Goal: Obtain resource: Obtain resource

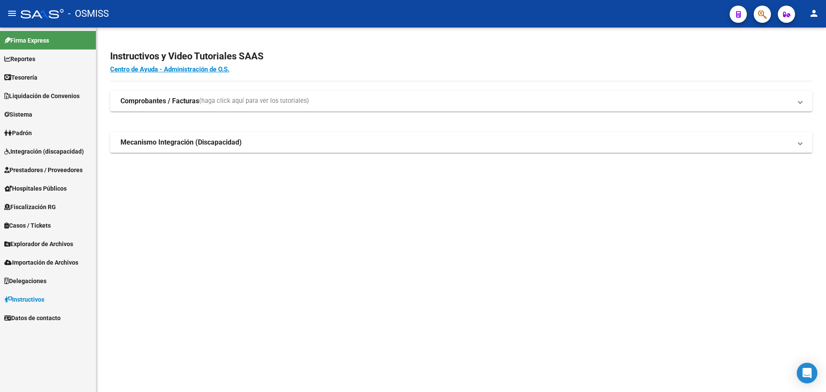
click at [66, 82] on link "Tesorería" at bounding box center [48, 77] width 96 height 18
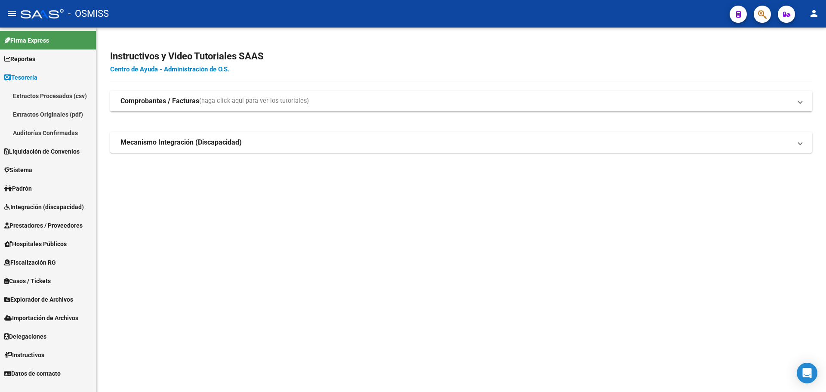
click at [62, 129] on link "Auditorías Confirmadas" at bounding box center [48, 132] width 96 height 18
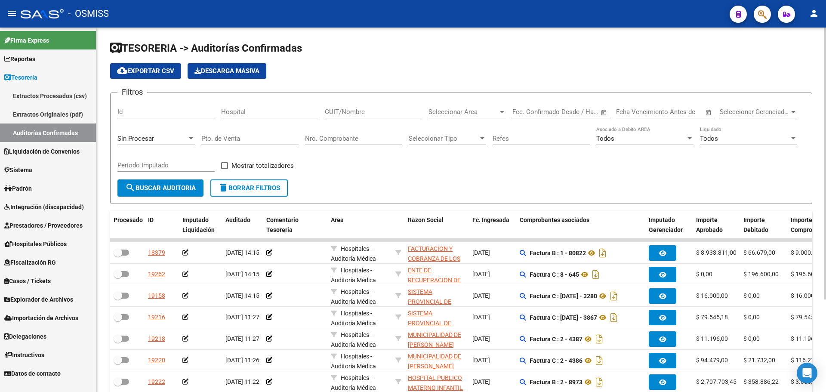
click at [165, 141] on div "Sin Procesar" at bounding box center [152, 139] width 70 height 8
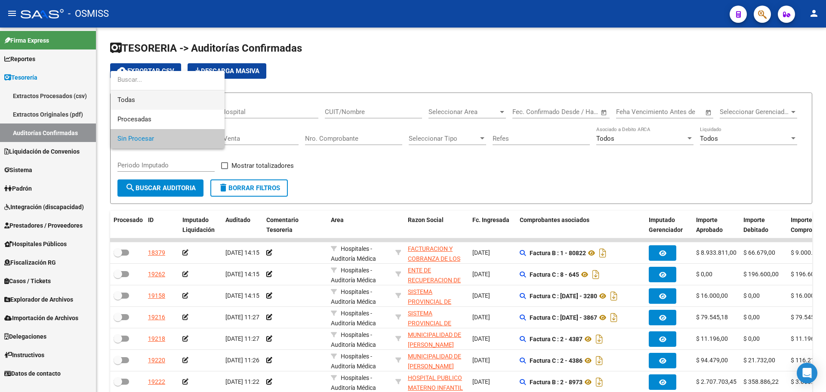
click at [158, 101] on span "Todas" at bounding box center [167, 99] width 100 height 19
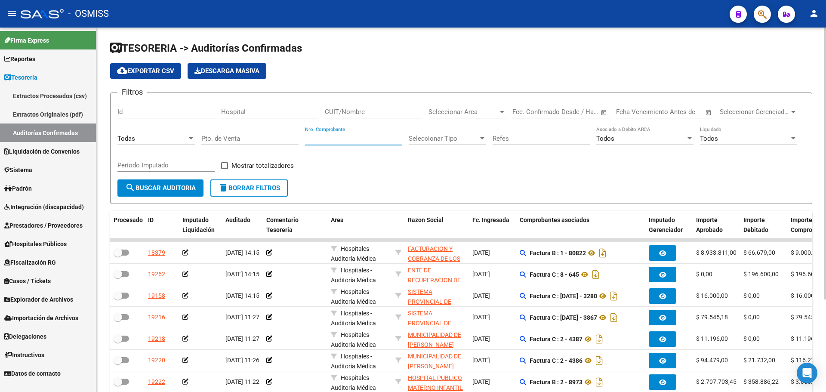
click at [342, 136] on input "Nro. Comprobante" at bounding box center [353, 139] width 97 height 8
type input "3419"
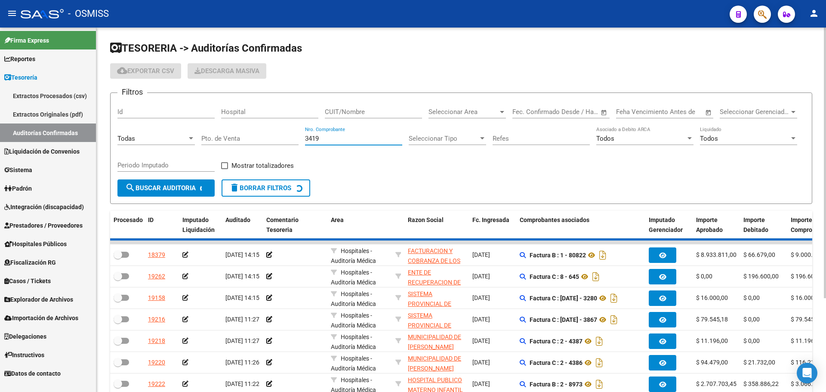
checkbox input "true"
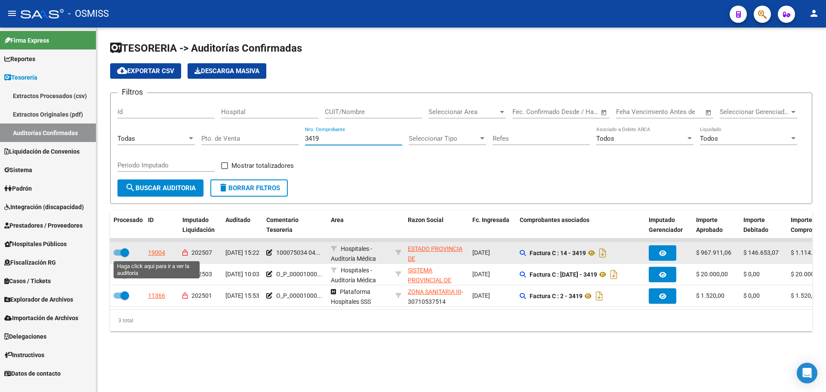
type input "3419"
click at [163, 253] on div "19004" at bounding box center [156, 253] width 17 height 10
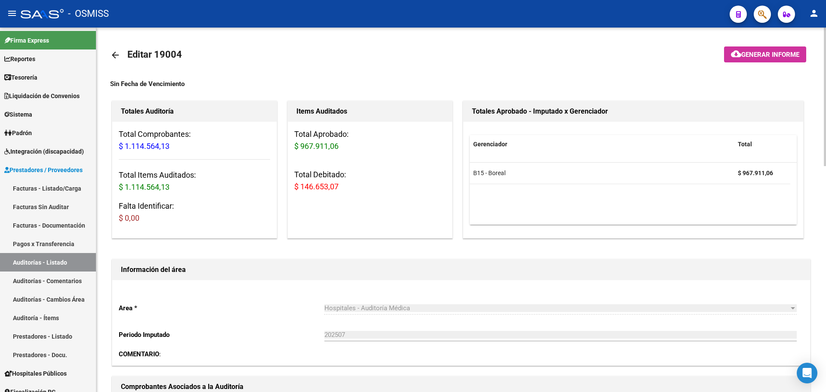
click at [407, 54] on mat-toolbar-row "arrow_back Editar 19004" at bounding box center [384, 55] width 548 height 28
click at [32, 80] on span "Tesorería" at bounding box center [20, 77] width 33 height 9
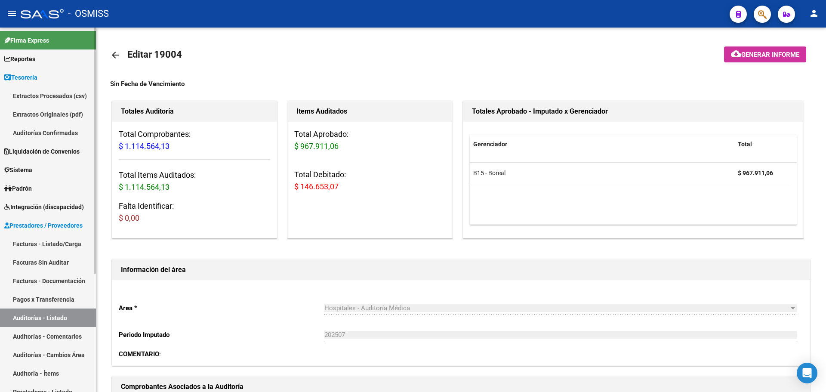
click at [36, 139] on link "Auditorías Confirmadas" at bounding box center [48, 132] width 96 height 18
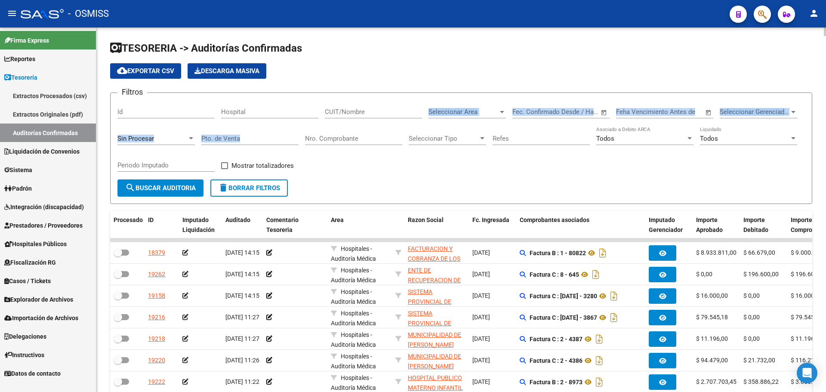
drag, startPoint x: 353, startPoint y: 133, endPoint x: 353, endPoint y: 140, distance: 7.3
click at [353, 140] on div "Filtros Id Hospital CUIT/Nombre Seleccionar Area Seleccionar Area Start date – …" at bounding box center [460, 140] width 687 height 80
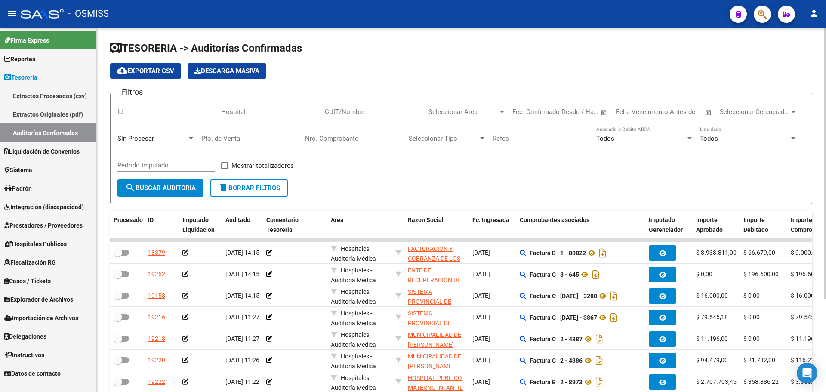
click at [353, 140] on input "Nro. Comprobante" at bounding box center [353, 139] width 97 height 8
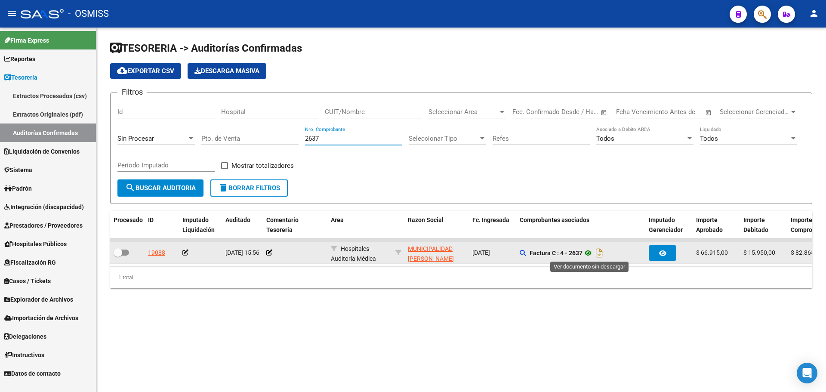
click at [589, 252] on icon at bounding box center [587, 253] width 11 height 10
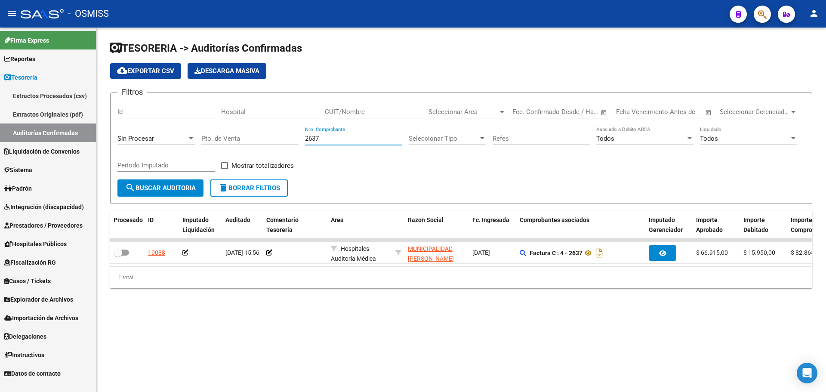
drag, startPoint x: 323, startPoint y: 137, endPoint x: 160, endPoint y: 125, distance: 163.5
click at [160, 125] on div "Filtros Id Hospital CUIT/Nombre Seleccionar Area Seleccionar Area Start date – …" at bounding box center [460, 140] width 687 height 80
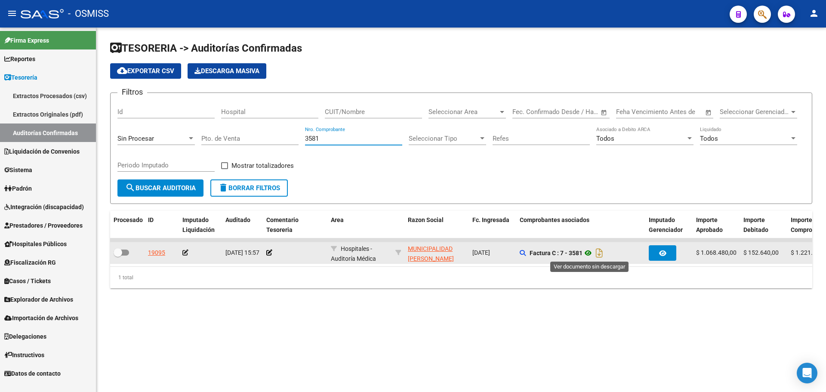
click at [587, 256] on icon at bounding box center [587, 253] width 11 height 10
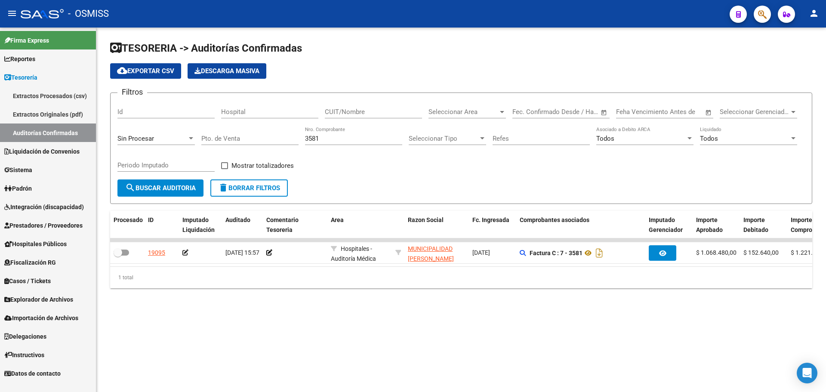
drag, startPoint x: 325, startPoint y: 141, endPoint x: 179, endPoint y: 113, distance: 148.5
click at [179, 113] on div "Filtros Id Hospital CUIT/Nombre Seleccionar Area Seleccionar Area Start date – …" at bounding box center [460, 140] width 687 height 80
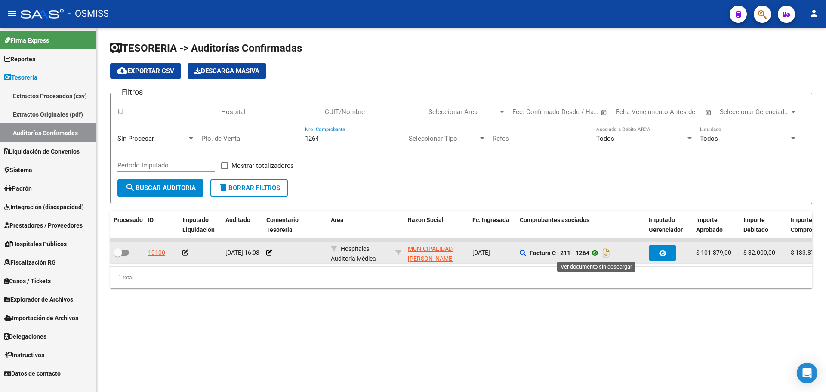
click at [598, 255] on icon at bounding box center [594, 253] width 11 height 10
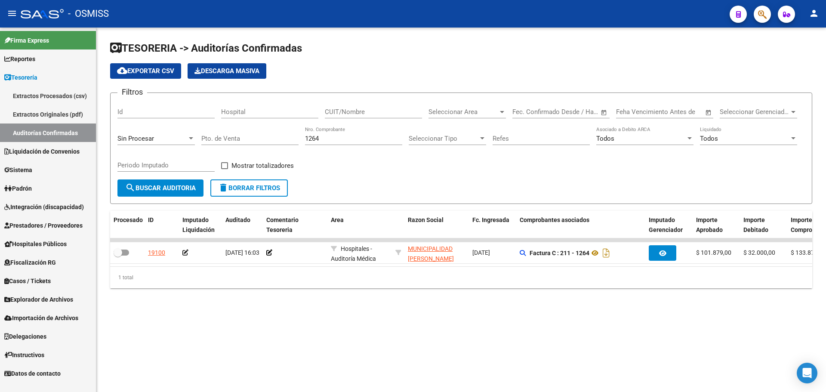
drag, startPoint x: 362, startPoint y: 139, endPoint x: 197, endPoint y: 124, distance: 165.4
click at [200, 124] on div "Filtros Id Hospital CUIT/Nombre Seleccionar Area Seleccionar Area Start date – …" at bounding box center [460, 140] width 687 height 80
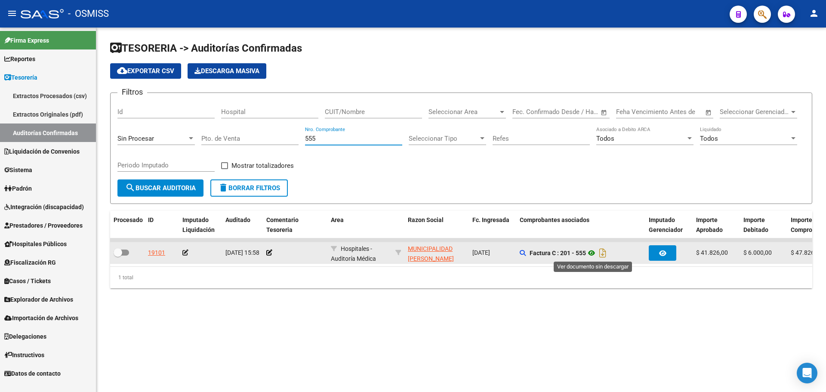
click at [595, 257] on icon at bounding box center [591, 253] width 11 height 10
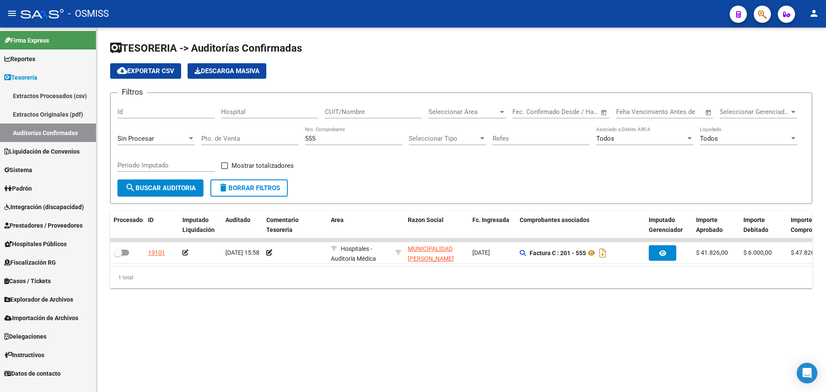
click at [326, 142] on input "555" at bounding box center [353, 139] width 97 height 8
drag, startPoint x: 326, startPoint y: 142, endPoint x: 183, endPoint y: 123, distance: 144.1
click at [185, 123] on div "Filtros Id Hospital CUIT/Nombre Seleccionar Area Seleccionar Area Start date – …" at bounding box center [460, 140] width 687 height 80
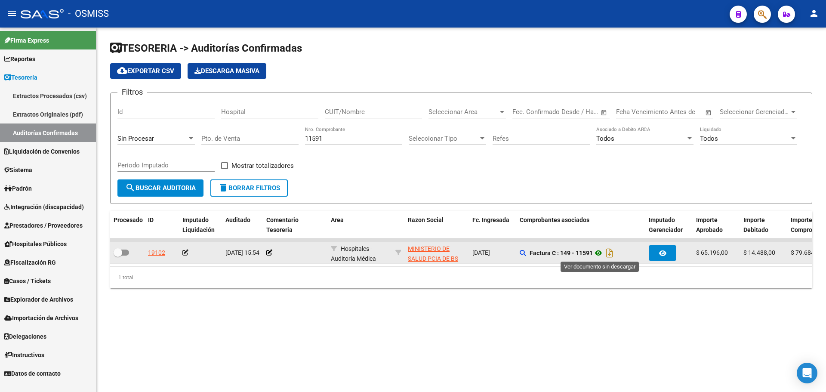
click at [601, 255] on icon at bounding box center [598, 253] width 11 height 10
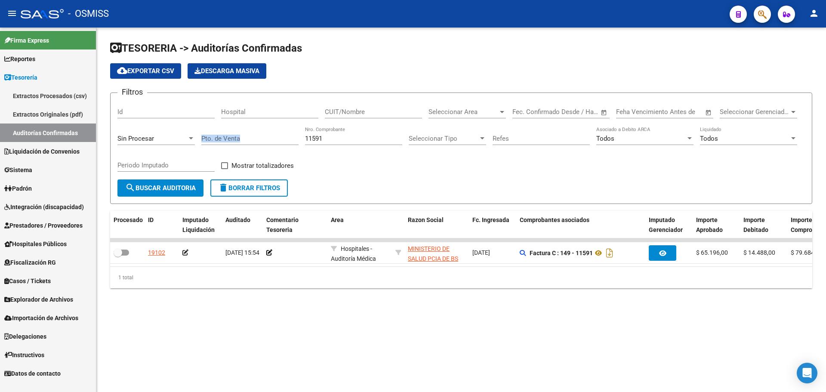
drag, startPoint x: 349, startPoint y: 142, endPoint x: 290, endPoint y: 136, distance: 60.1
click at [290, 136] on div "Filtros Id Hospital CUIT/Nombre Seleccionar Area Seleccionar Area Start date – …" at bounding box center [460, 140] width 687 height 80
click at [343, 136] on input "11591" at bounding box center [353, 139] width 97 height 8
drag, startPoint x: 322, startPoint y: 136, endPoint x: 77, endPoint y: 94, distance: 247.9
click at [98, 98] on div "TESORERIA -> Auditorías Confirmadas cloud_download Exportar CSV Descarga Masiva…" at bounding box center [461, 172] width 730 height 288
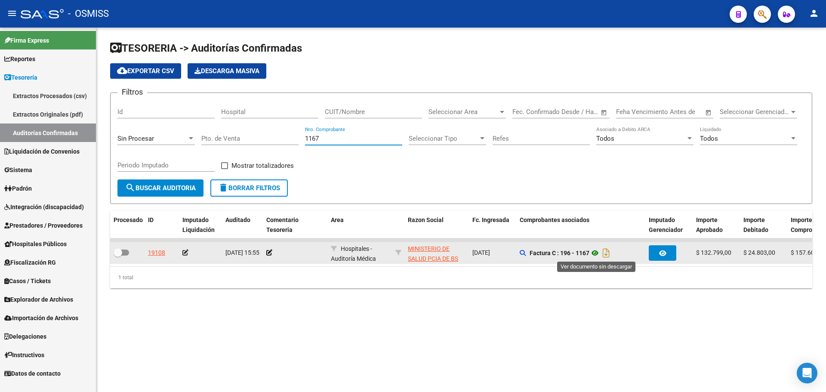
click at [599, 251] on icon at bounding box center [594, 253] width 11 height 10
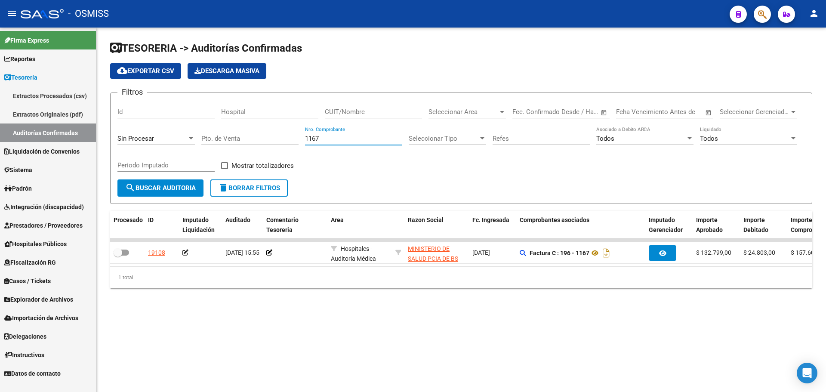
drag, startPoint x: 330, startPoint y: 140, endPoint x: 145, endPoint y: 99, distance: 189.8
click at [148, 99] on form "Filtros Id Hospital CUIT/Nombre Seleccionar Area Seleccionar Area Start date – …" at bounding box center [461, 147] width 702 height 111
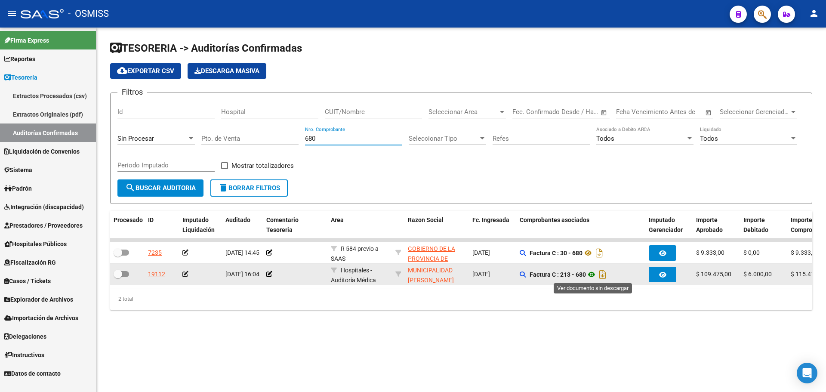
click at [591, 277] on icon at bounding box center [591, 274] width 11 height 10
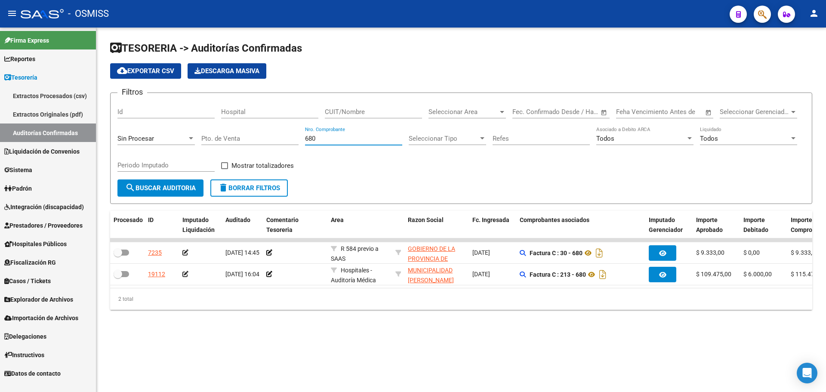
drag, startPoint x: 385, startPoint y: 140, endPoint x: 132, endPoint y: 105, distance: 255.0
click at [134, 104] on div "Filtros Id Hospital CUIT/Nombre Seleccionar Area Seleccionar Area Start date – …" at bounding box center [460, 140] width 687 height 80
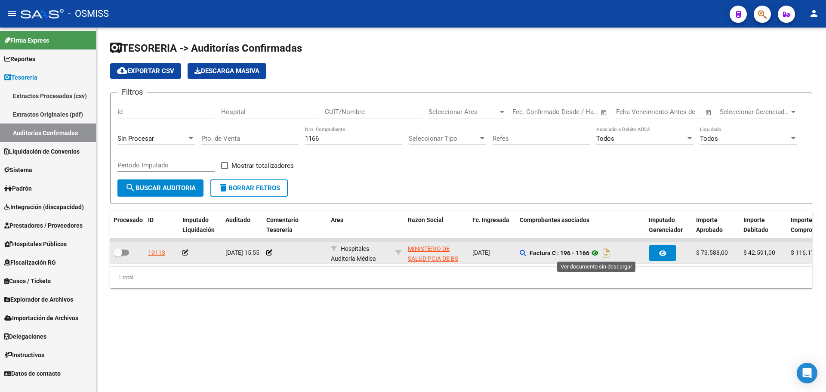
click at [596, 253] on icon at bounding box center [594, 253] width 11 height 10
click at [594, 254] on icon at bounding box center [594, 253] width 11 height 10
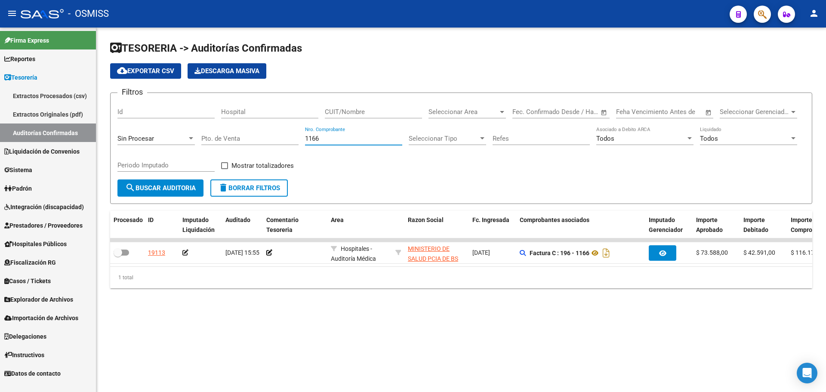
drag, startPoint x: 358, startPoint y: 138, endPoint x: 181, endPoint y: 117, distance: 179.0
click at [181, 117] on div "Filtros Id Hospital CUIT/Nombre Seleccionar Area Seleccionar Area Start date – …" at bounding box center [460, 140] width 687 height 80
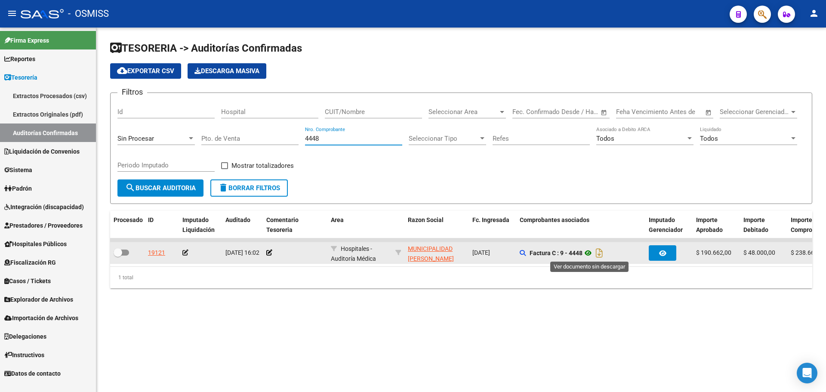
click at [592, 255] on icon at bounding box center [587, 253] width 11 height 10
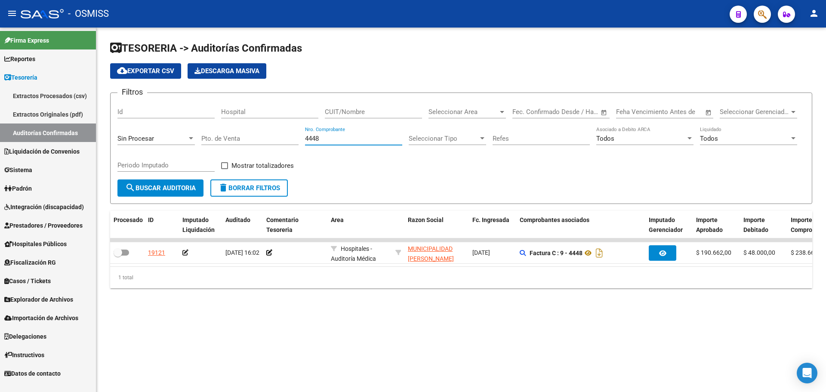
drag, startPoint x: 329, startPoint y: 142, endPoint x: 253, endPoint y: 143, distance: 76.2
click at [253, 143] on div "Filtros Id Hospital CUIT/Nombre Seleccionar Area Seleccionar Area Start date – …" at bounding box center [460, 140] width 687 height 80
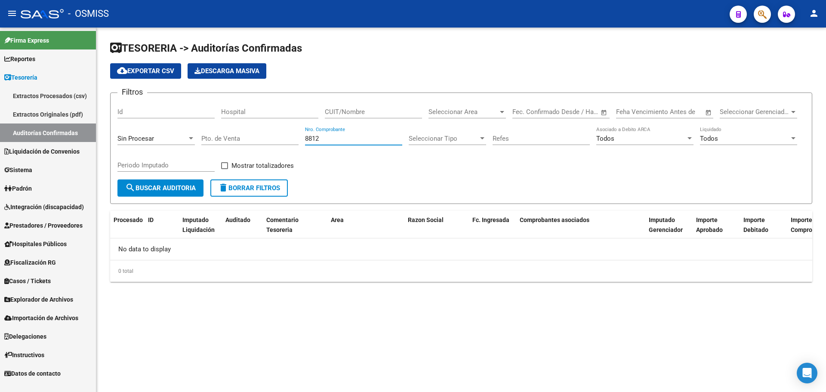
type input "8812"
click at [179, 131] on div "Sin Procesar" at bounding box center [155, 135] width 77 height 18
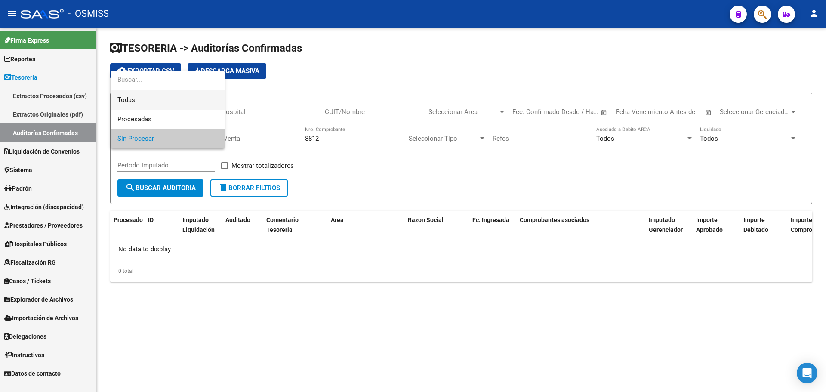
click at [163, 103] on span "Todas" at bounding box center [167, 99] width 100 height 19
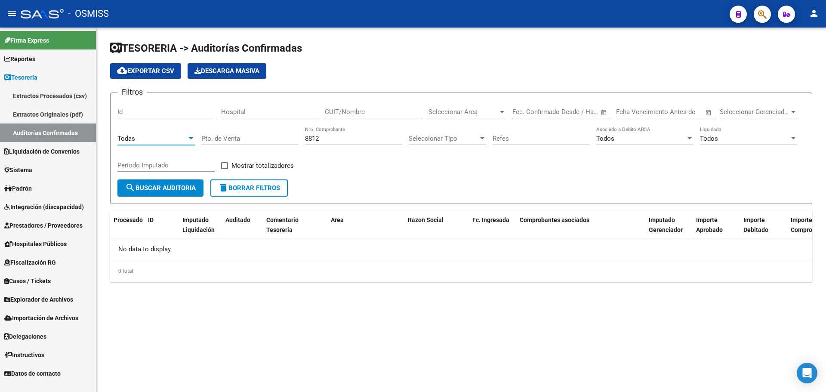
click at [168, 186] on span "search Buscar Auditoria" at bounding box center [160, 188] width 71 height 8
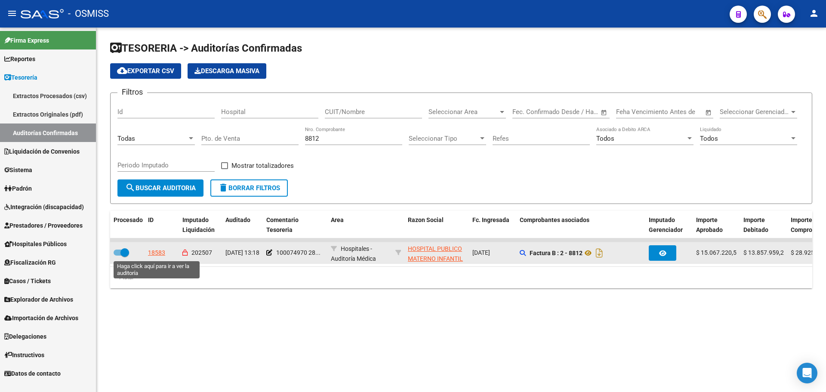
click at [155, 248] on div "18583" at bounding box center [156, 253] width 17 height 10
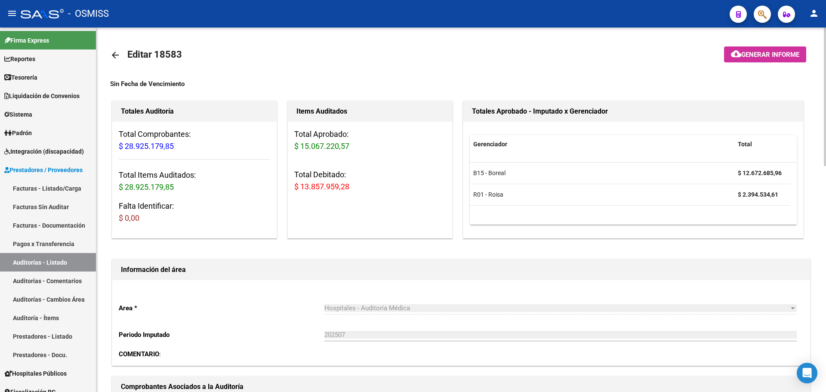
click at [410, 226] on div "Items Auditados Total Aprobado: $ 15.067.220,57 Total Debitado: $ 13.857.959,28" at bounding box center [369, 170] width 165 height 138
click at [748, 59] on span "Generar informe" at bounding box center [770, 55] width 58 height 8
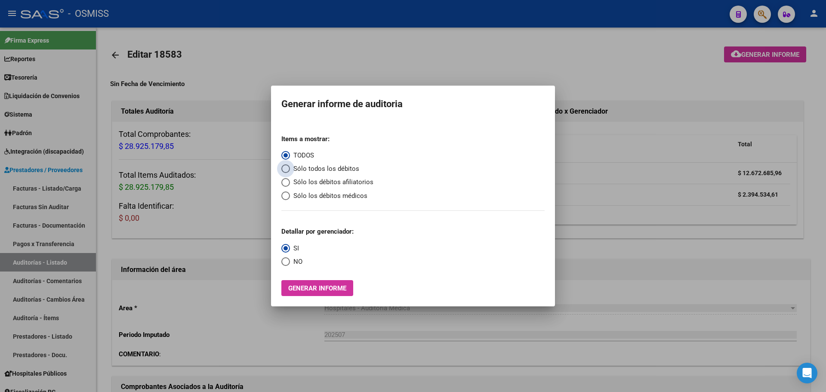
click at [314, 164] on span "Sólo todos los débitos" at bounding box center [324, 169] width 69 height 10
click at [290, 164] on input "Sólo todos los débitos" at bounding box center [285, 168] width 9 height 9
radio input "true"
click at [294, 262] on span "NO" at bounding box center [296, 262] width 12 height 10
click at [290, 262] on input "NO" at bounding box center [285, 261] width 9 height 9
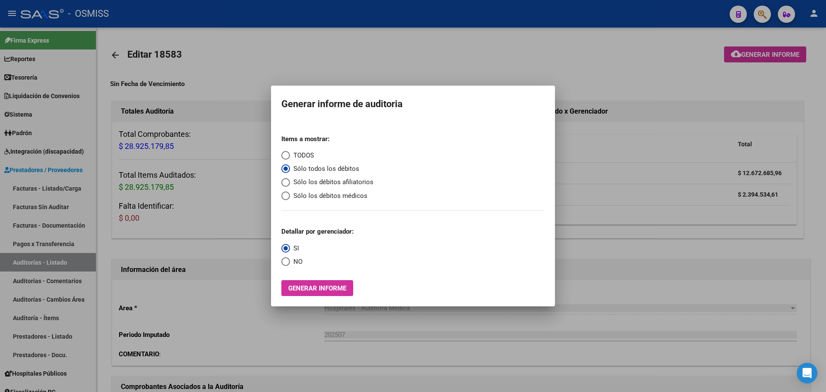
radio input "true"
click at [308, 287] on span "Generar informe" at bounding box center [317, 288] width 58 height 8
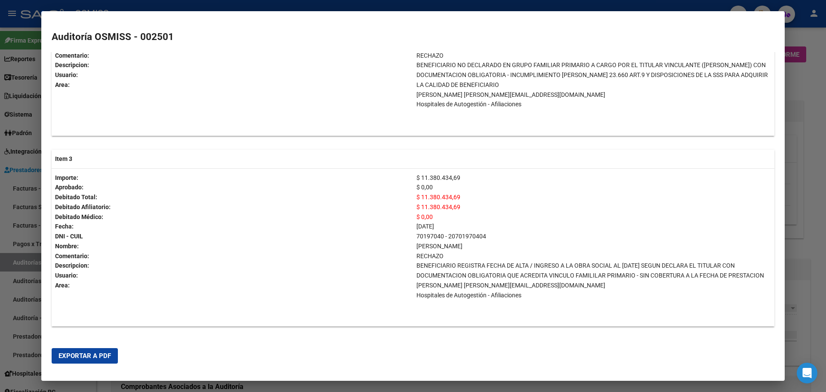
scroll to position [490, 0]
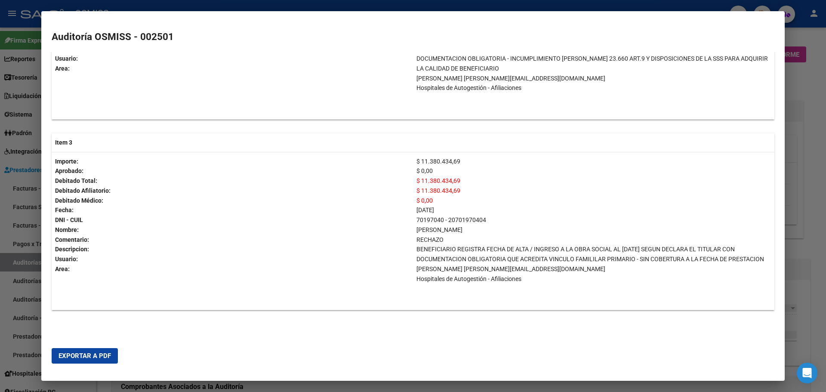
click at [628, 258] on p "BENEFICIARIO REGISTRA FECHA DE ALTA / INGRESO A LA OBRA SOCIAL AL [DATE] SEGUN …" at bounding box center [593, 254] width 354 height 20
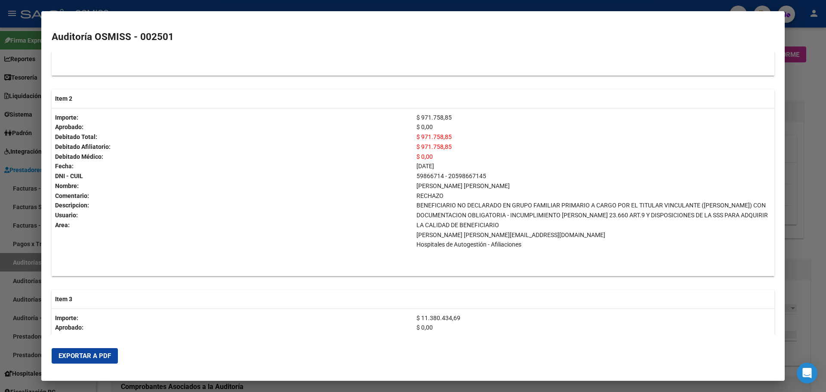
scroll to position [317, 0]
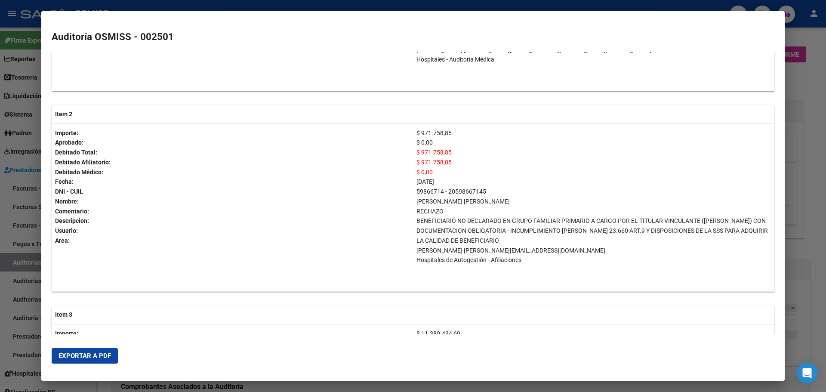
click at [821, 155] on div at bounding box center [413, 196] width 826 height 392
